Goal: Information Seeking & Learning: Learn about a topic

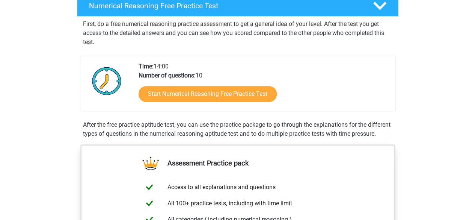
scroll to position [129, 0]
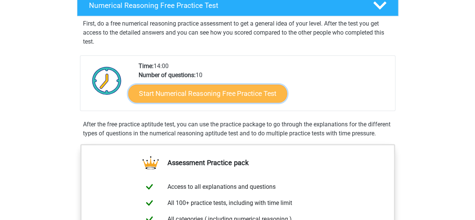
click at [184, 90] on link "Start Numerical Reasoning Free Practice Test" at bounding box center [207, 93] width 159 height 18
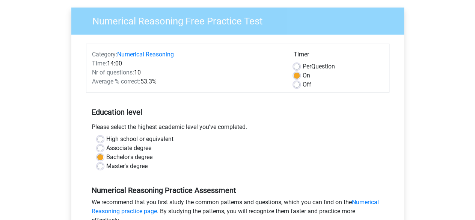
scroll to position [62, 0]
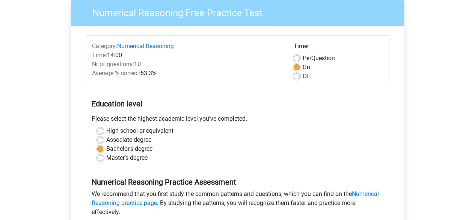
click at [303, 57] on label "Per Question" at bounding box center [319, 58] width 32 height 9
click at [295, 57] on input "Per Question" at bounding box center [297, 58] width 6 height 8
radio input "true"
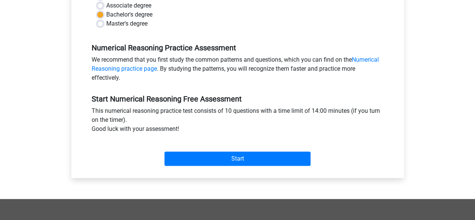
scroll to position [199, 0]
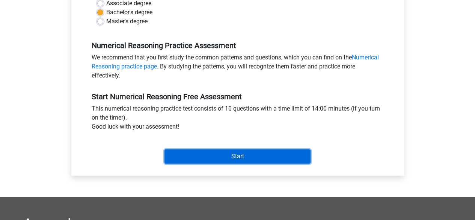
click at [246, 157] on input "Start" at bounding box center [237, 156] width 146 height 14
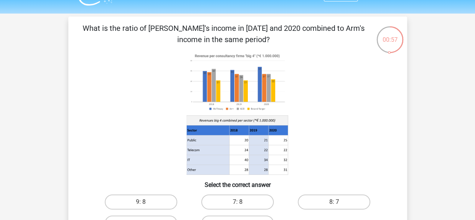
scroll to position [62, 0]
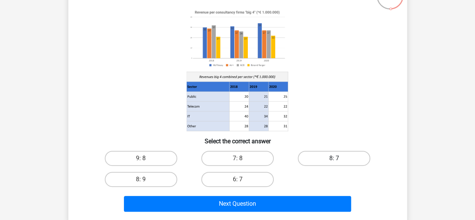
click at [312, 157] on label "8: 7" at bounding box center [334, 158] width 72 height 15
click at [334, 158] on input "8: 7" at bounding box center [336, 160] width 5 height 5
radio input "true"
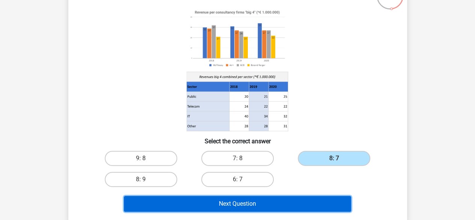
click at [279, 205] on button "Next Question" at bounding box center [237, 204] width 227 height 16
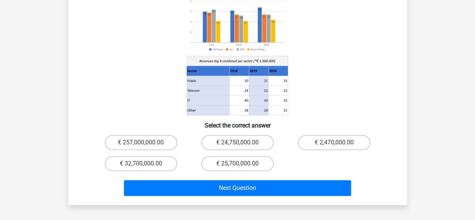
scroll to position [100, 0]
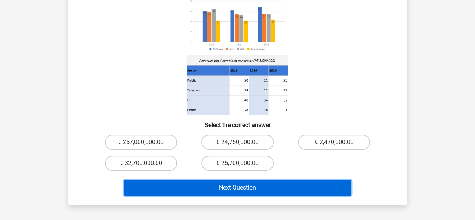
click at [256, 179] on button "Next Question" at bounding box center [237, 187] width 227 height 16
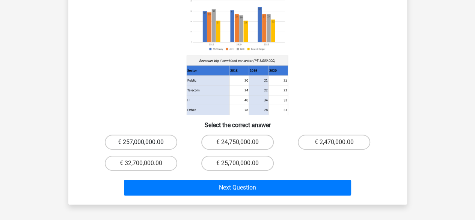
click at [132, 134] on label "€ 257,000,000.00" at bounding box center [141, 141] width 72 height 15
click at [141, 142] on input "€ 257,000,000.00" at bounding box center [143, 144] width 5 height 5
radio input "true"
drag, startPoint x: 149, startPoint y: 155, endPoint x: 222, endPoint y: 158, distance: 72.2
click at [222, 158] on div "€ 257,000,000.00 € 24,750,000.00 € 2,470,000.00 € 32,700,000.00 € 25,700,000.00" at bounding box center [238, 152] width 290 height 42
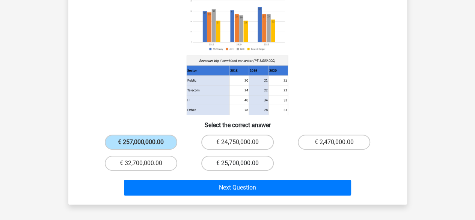
click at [222, 158] on label "€ 25,700,000.00" at bounding box center [237, 162] width 72 height 15
click at [237, 163] on input "€ 25,700,000.00" at bounding box center [239, 165] width 5 height 5
radio input "true"
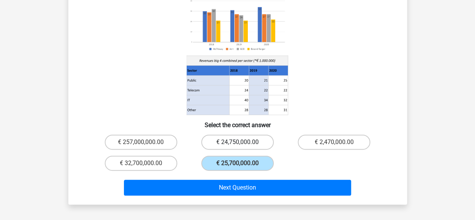
click at [250, 134] on label "€ 24,750,000.00" at bounding box center [237, 141] width 72 height 15
click at [242, 142] on input "€ 24,750,000.00" at bounding box center [239, 144] width 5 height 5
radio input "true"
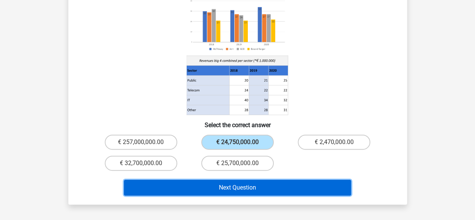
click at [259, 179] on button "Next Question" at bounding box center [237, 187] width 227 height 16
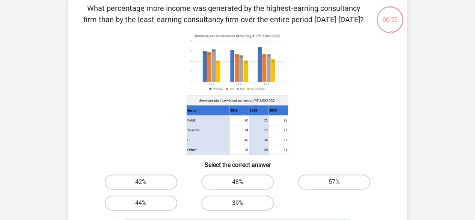
scroll to position [42, 0]
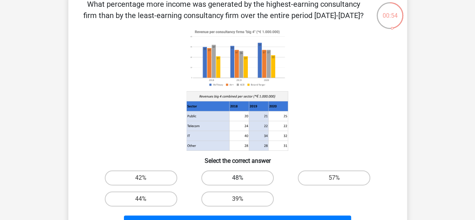
click at [248, 173] on label "48%" at bounding box center [237, 177] width 72 height 15
click at [242, 178] on input "48%" at bounding box center [239, 180] width 5 height 5
radio input "true"
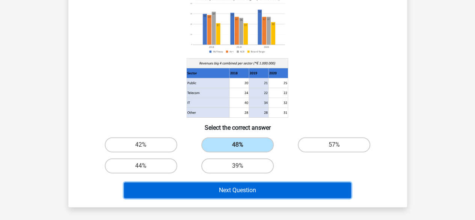
click at [249, 185] on button "Next Question" at bounding box center [237, 190] width 227 height 16
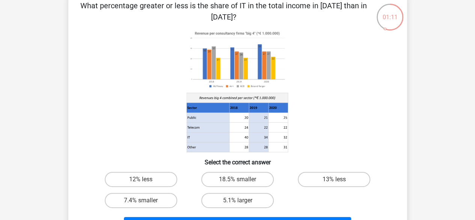
scroll to position [41, 0]
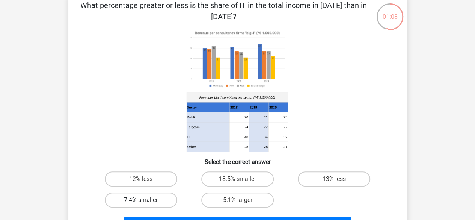
click at [167, 200] on label "7.4% smaller" at bounding box center [141, 199] width 72 height 15
click at [146, 200] on input "7.4% smaller" at bounding box center [143, 202] width 5 height 5
radio input "true"
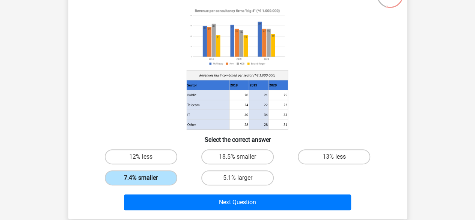
scroll to position [69, 0]
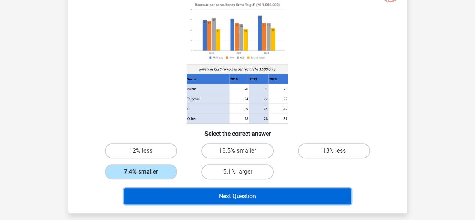
click at [179, 199] on button "Next Question" at bounding box center [237, 196] width 227 height 16
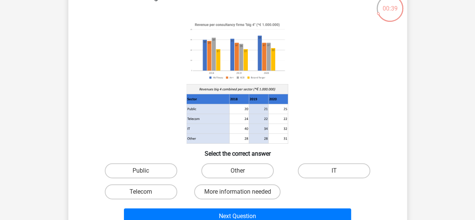
scroll to position [50, 0]
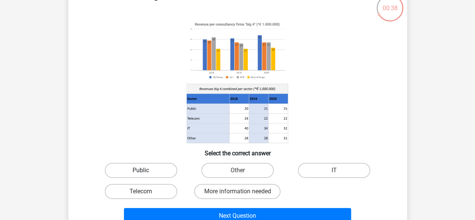
click at [138, 166] on label "Public" at bounding box center [141, 170] width 72 height 15
click at [141, 170] on input "Public" at bounding box center [143, 172] width 5 height 5
radio input "true"
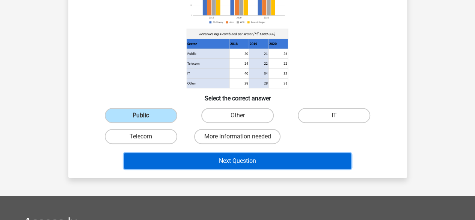
click at [178, 163] on button "Next Question" at bounding box center [237, 161] width 227 height 16
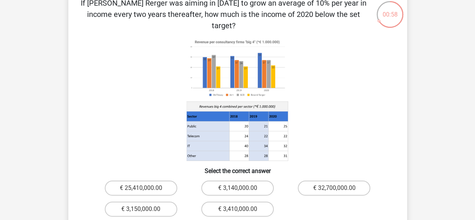
scroll to position [44, 0]
click at [220, 74] on image at bounding box center [236, 68] width 101 height 62
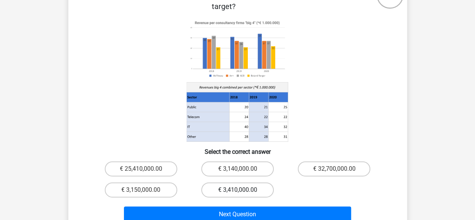
scroll to position [63, 0]
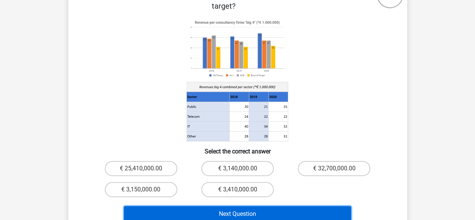
click at [221, 206] on button "Next Question" at bounding box center [237, 214] width 227 height 16
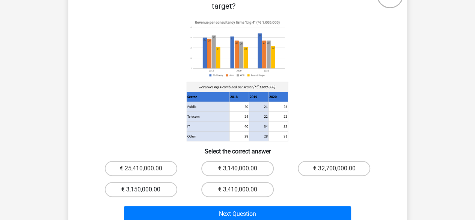
click at [158, 183] on label "€ 3,150,000.00" at bounding box center [141, 189] width 72 height 15
click at [146, 189] on input "€ 3,150,000.00" at bounding box center [143, 191] width 5 height 5
radio input "true"
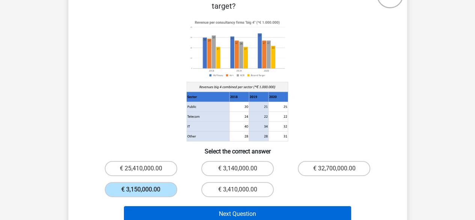
drag, startPoint x: 174, startPoint y: 193, endPoint x: 177, endPoint y: 200, distance: 8.1
click at [177, 200] on div "Next Question" at bounding box center [237, 212] width 315 height 25
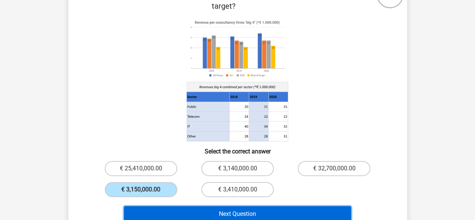
click at [177, 206] on button "Next Question" at bounding box center [237, 214] width 227 height 16
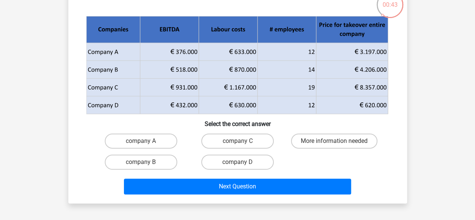
scroll to position [53, 0]
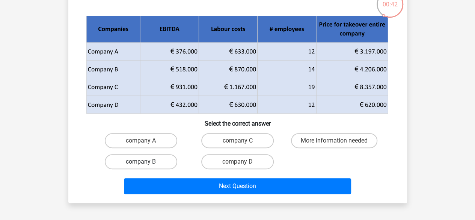
click at [168, 160] on label "company B" at bounding box center [141, 161] width 72 height 15
click at [146, 161] on input "company B" at bounding box center [143, 163] width 5 height 5
radio input "true"
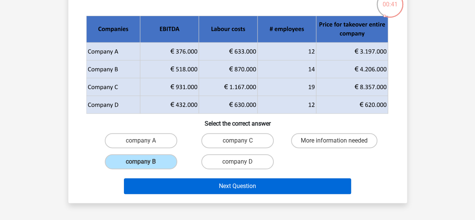
drag, startPoint x: 176, startPoint y: 174, endPoint x: 177, endPoint y: 178, distance: 4.7
click at [177, 178] on div "Next Question" at bounding box center [237, 184] width 315 height 25
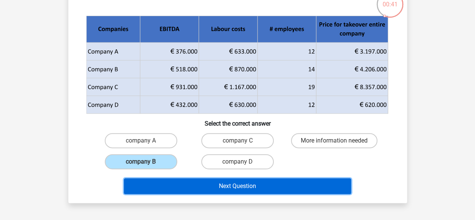
click at [177, 178] on button "Next Question" at bounding box center [237, 186] width 227 height 16
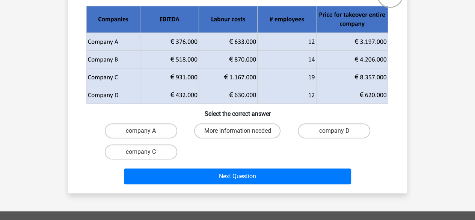
scroll to position [69, 0]
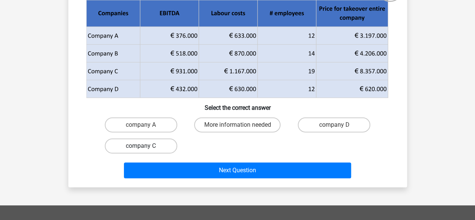
click at [143, 145] on label "company C" at bounding box center [141, 145] width 72 height 15
click at [143, 146] on input "company C" at bounding box center [143, 148] width 5 height 5
radio input "true"
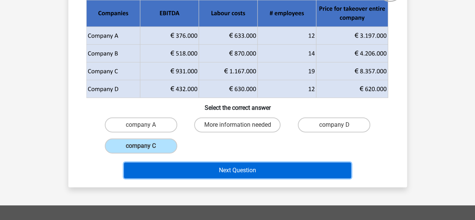
click at [206, 169] on button "Next Question" at bounding box center [237, 170] width 227 height 16
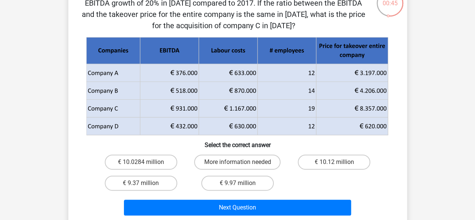
scroll to position [55, 0]
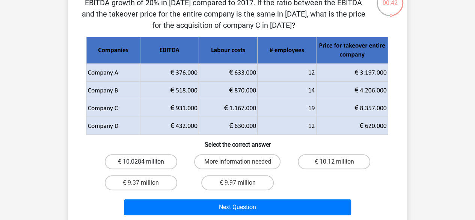
click at [131, 157] on label "€ 10.0284 million" at bounding box center [141, 161] width 72 height 15
click at [141, 161] on input "€ 10.0284 million" at bounding box center [143, 163] width 5 height 5
radio input "true"
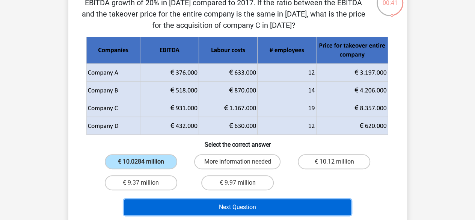
click at [184, 207] on button "Next Question" at bounding box center [237, 207] width 227 height 16
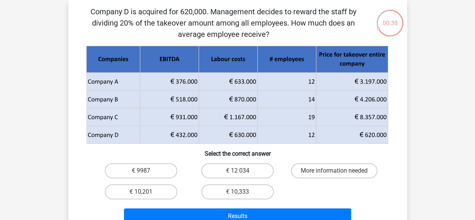
scroll to position [47, 0]
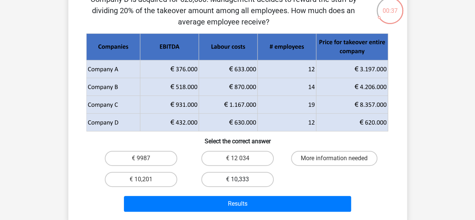
click at [224, 181] on label "€ 10,333" at bounding box center [237, 179] width 72 height 15
click at [237, 181] on input "€ 10,333" at bounding box center [239, 181] width 5 height 5
radio input "true"
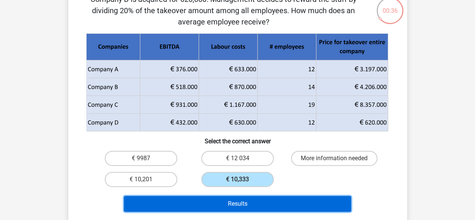
click at [228, 200] on button "Results" at bounding box center [237, 204] width 227 height 16
